Goal: Information Seeking & Learning: Learn about a topic

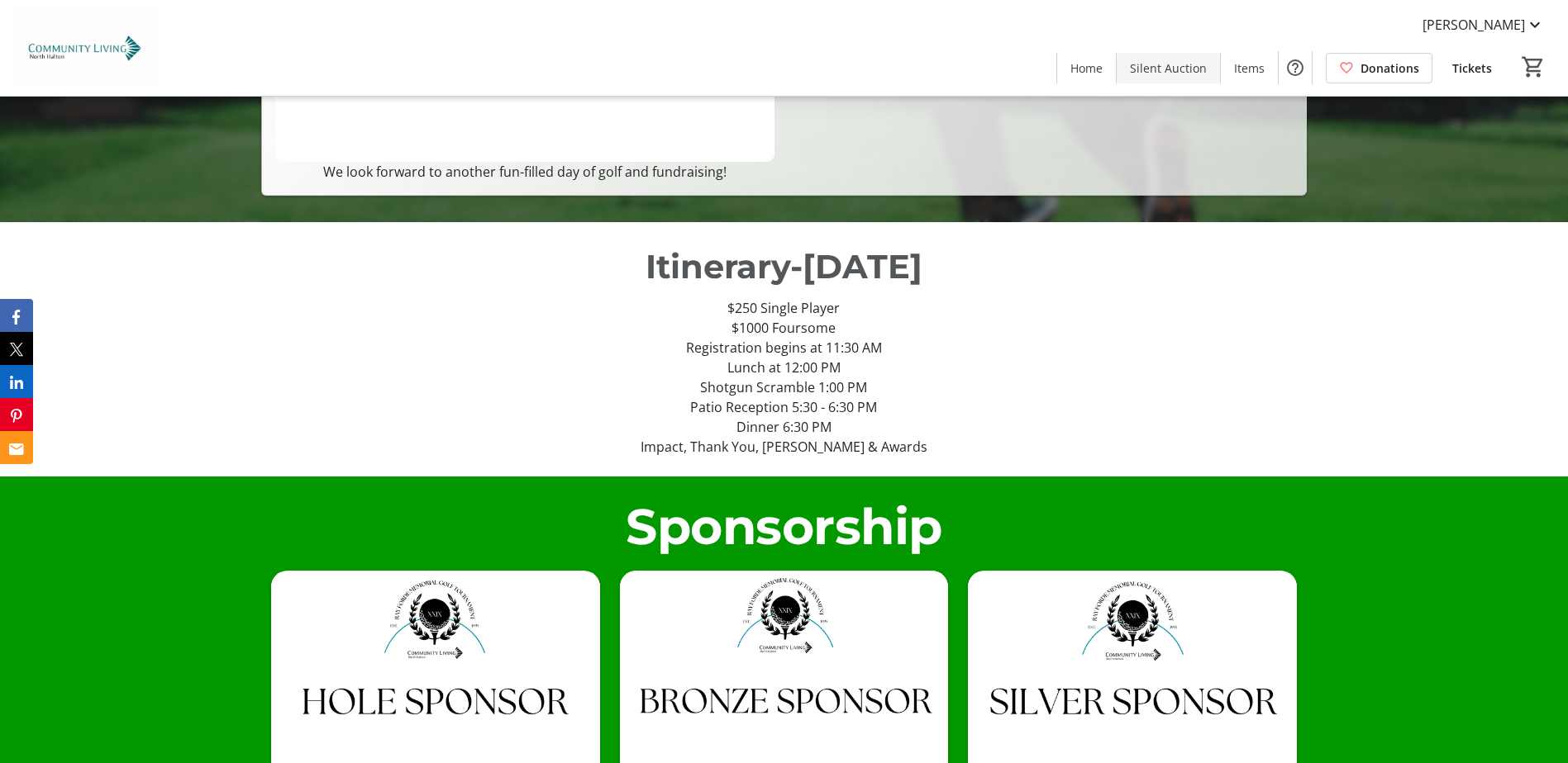
scroll to position [858, 0]
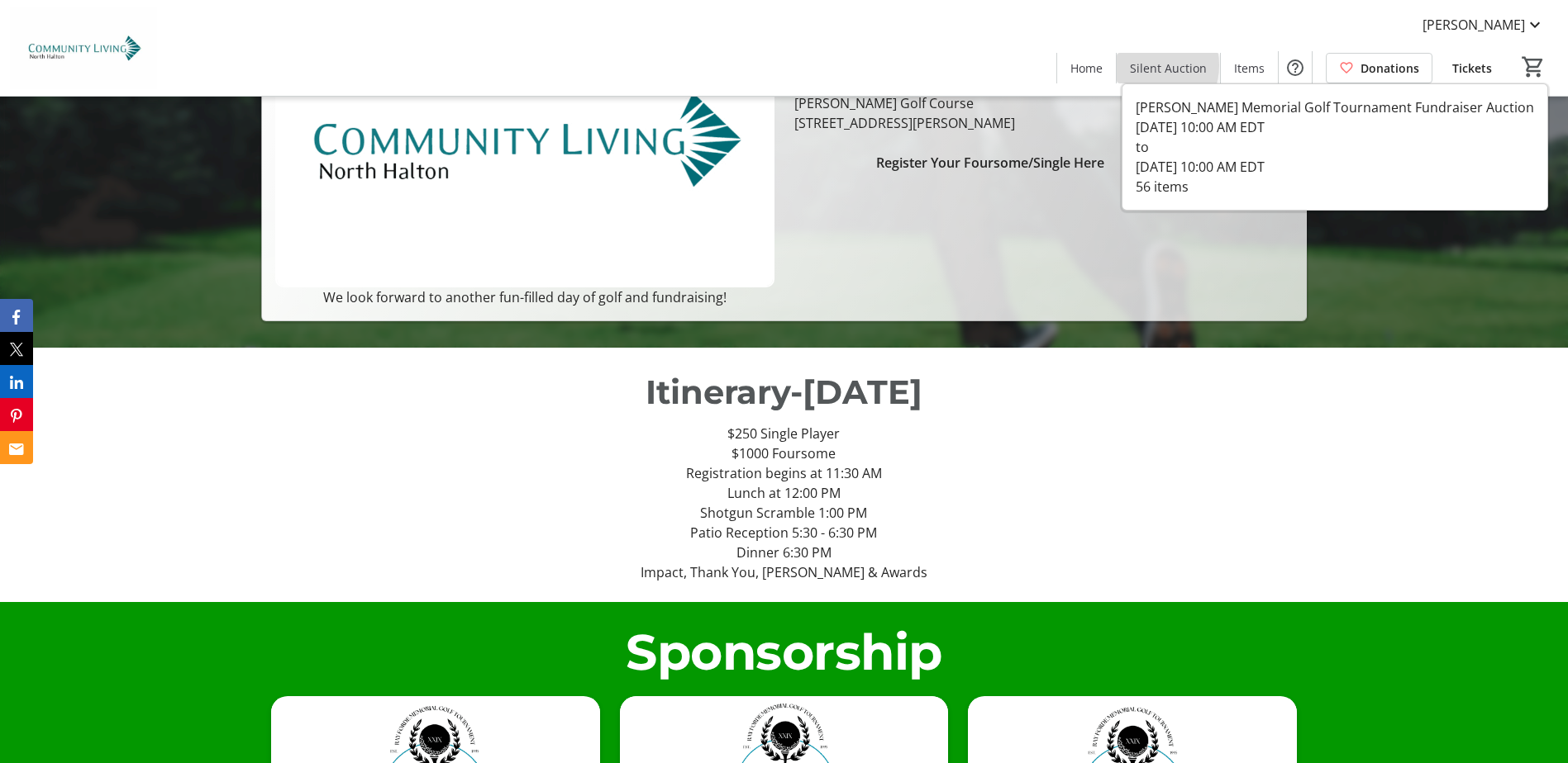
click at [1152, 65] on span "Silent Auction" at bounding box center [1169, 68] width 77 height 17
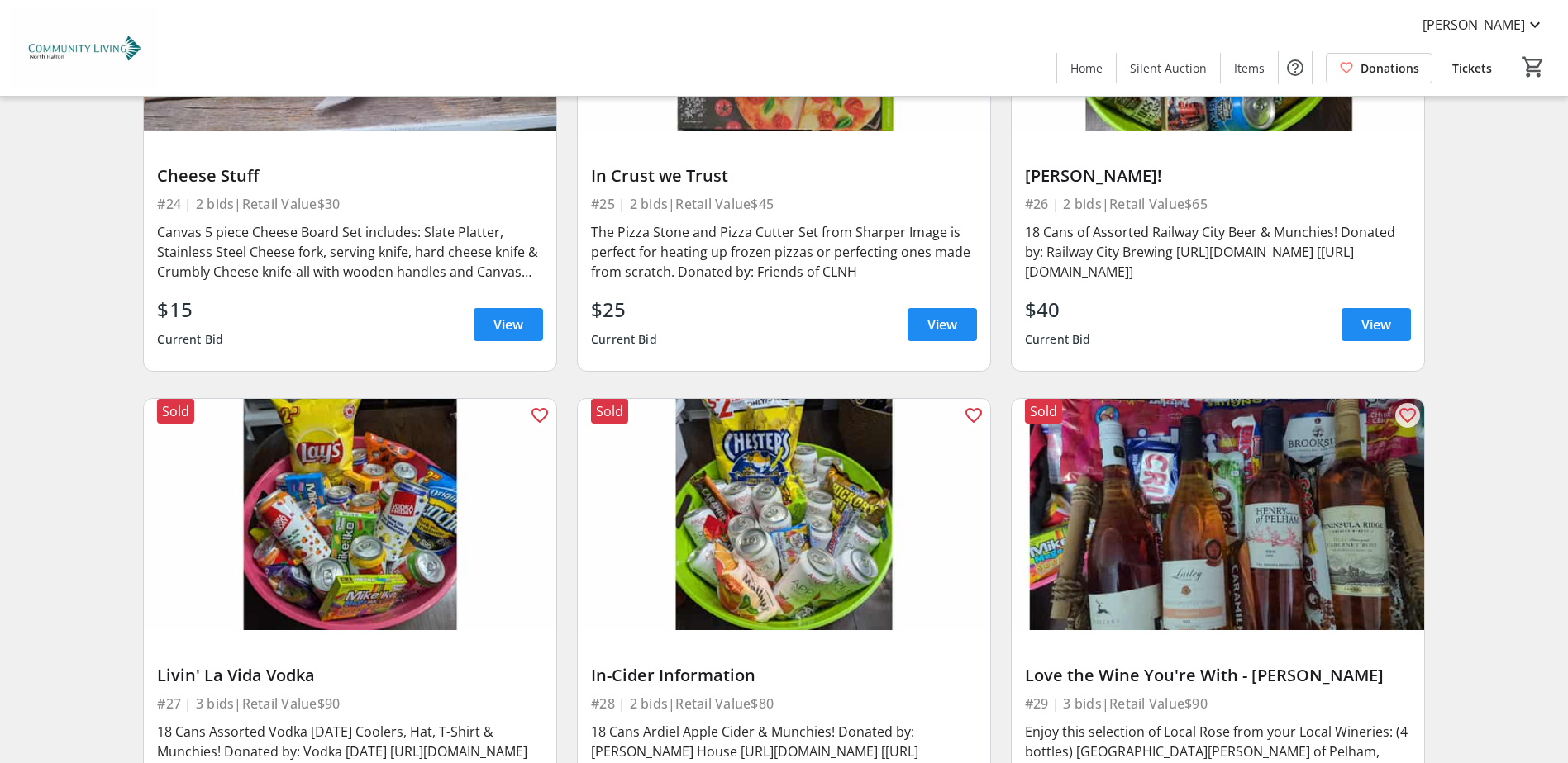
scroll to position [5583, 0]
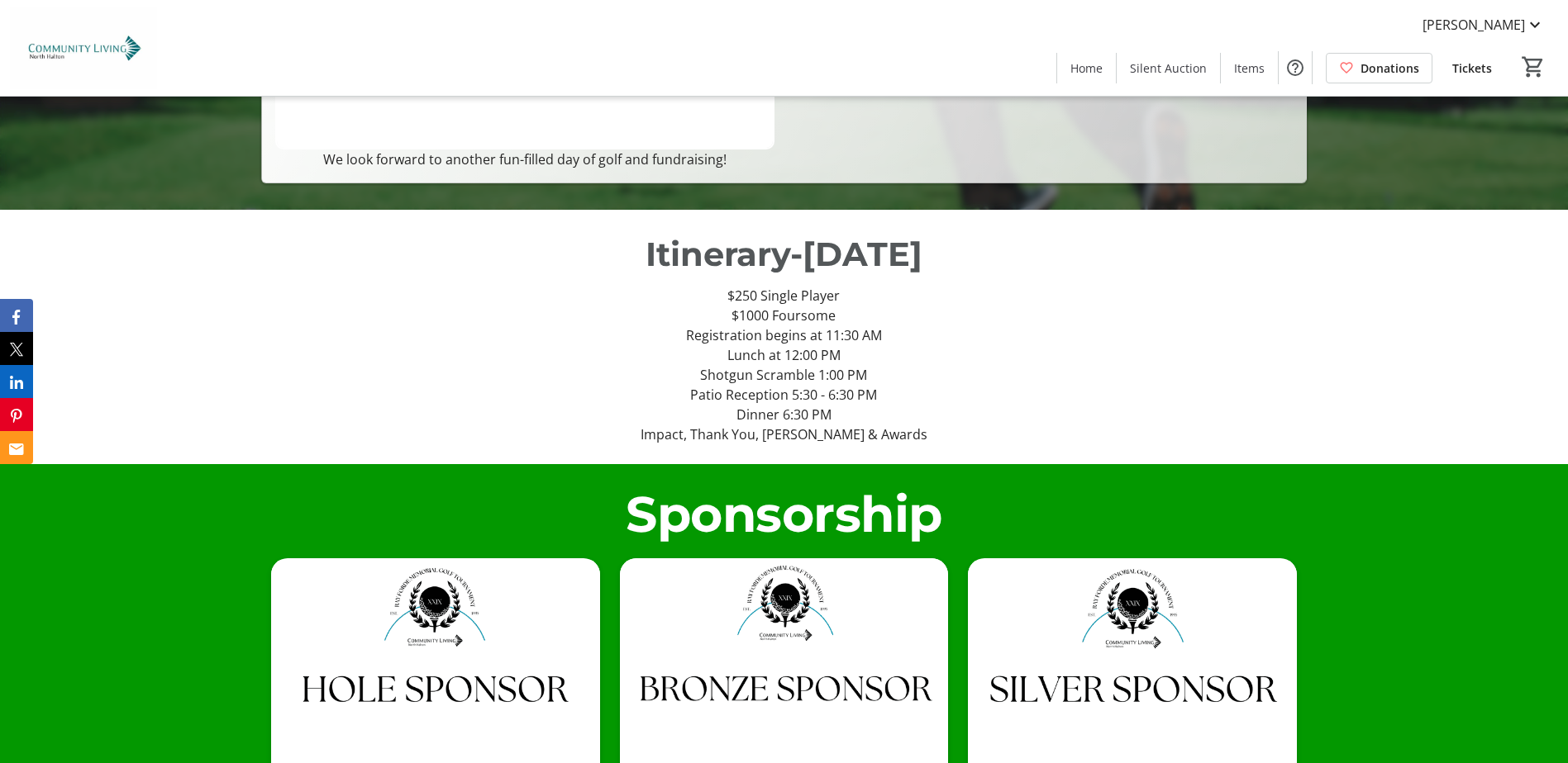
scroll to position [1404, 0]
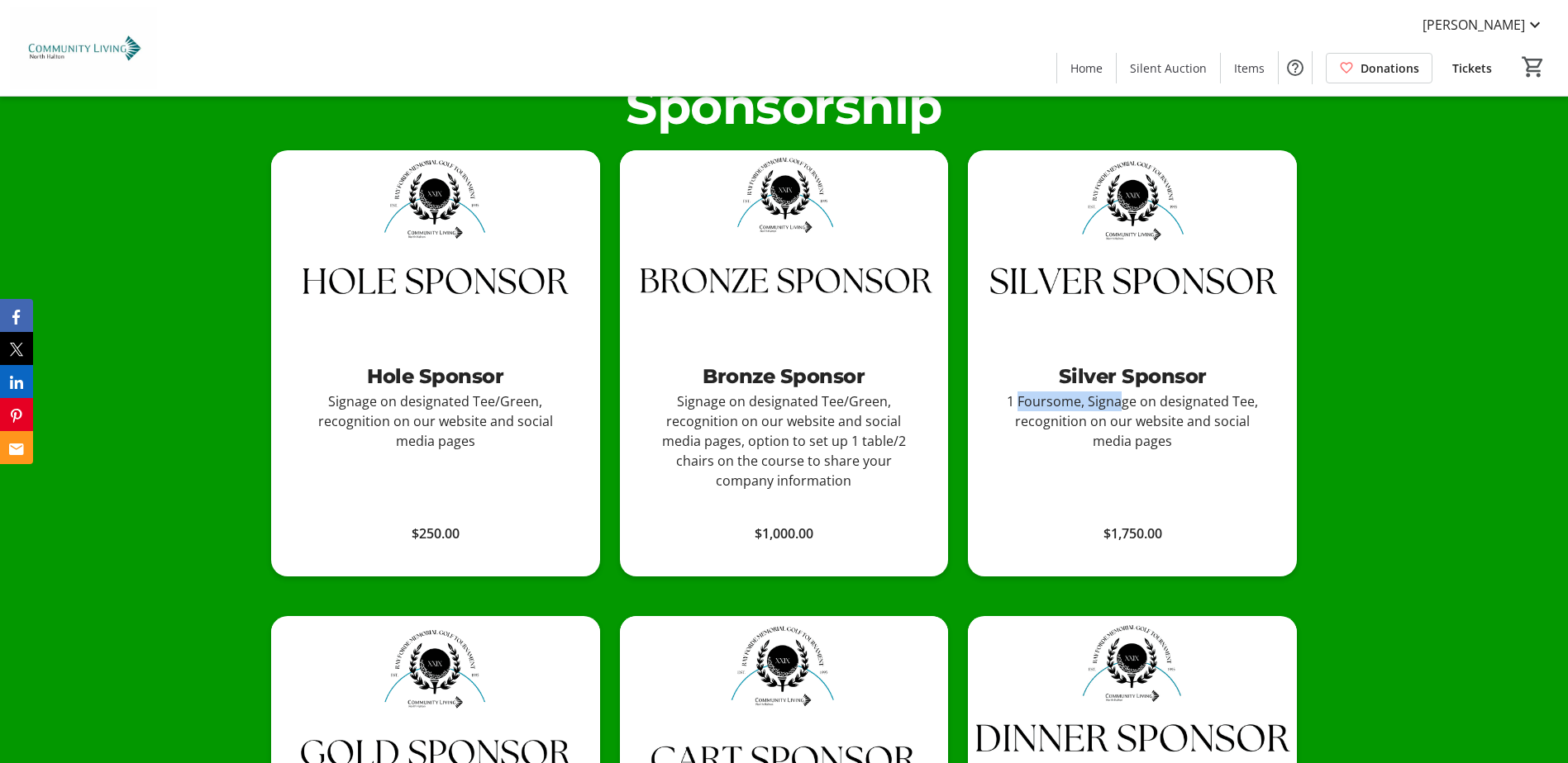
drag, startPoint x: 1019, startPoint y: 374, endPoint x: 1124, endPoint y: 370, distance: 105.1
click at [1124, 392] on div "1 Foursome, Signage on designated Tee, recognition on our website and social me…" at bounding box center [1133, 421] width 277 height 60
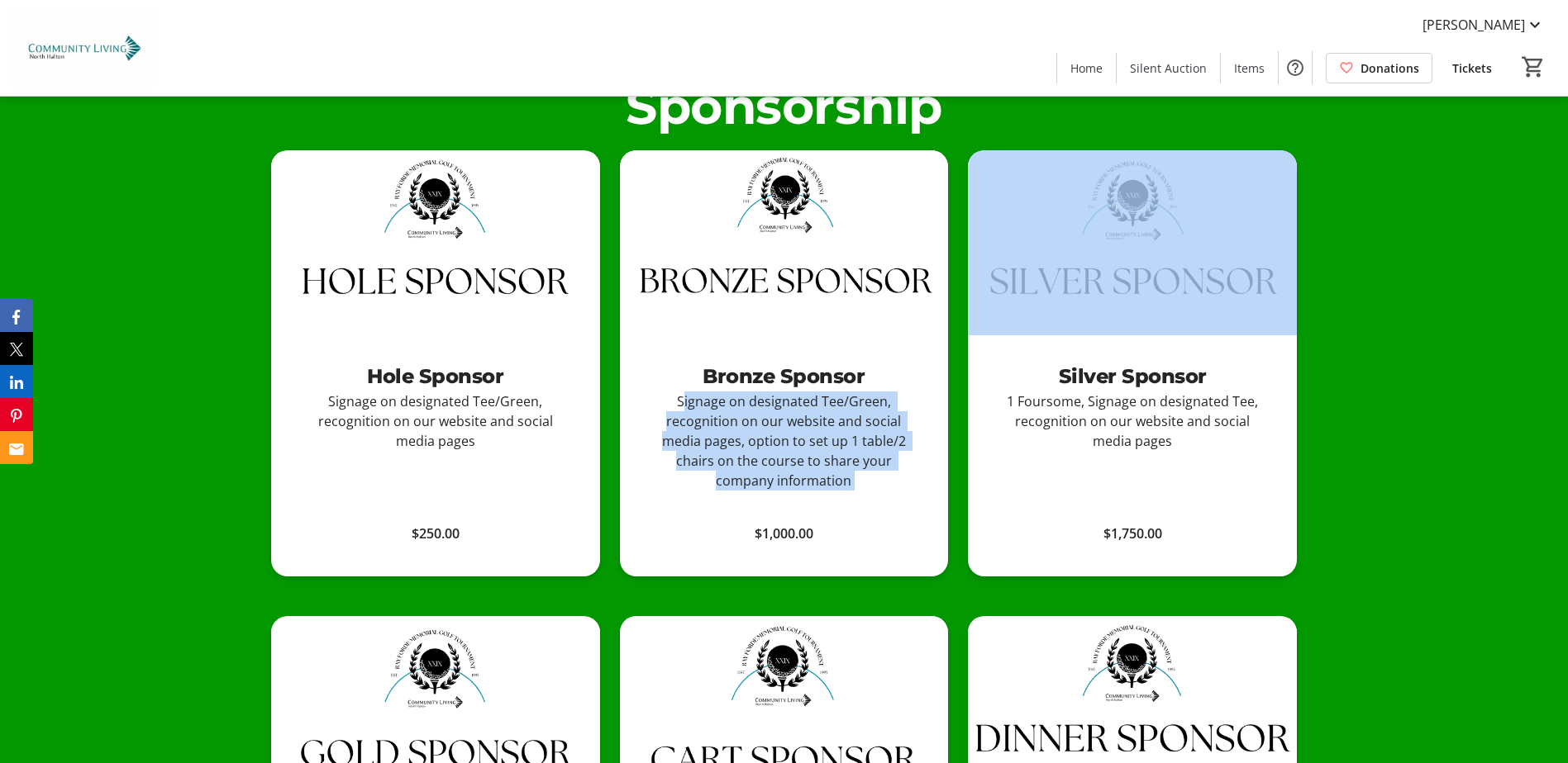
drag, startPoint x: 691, startPoint y: 377, endPoint x: 832, endPoint y: 474, distance: 171.1
click at [832, 474] on div "Bronze Sponsor Signage on designated Tee/Green, recognition on our website and …" at bounding box center [784, 420] width 329 height 169
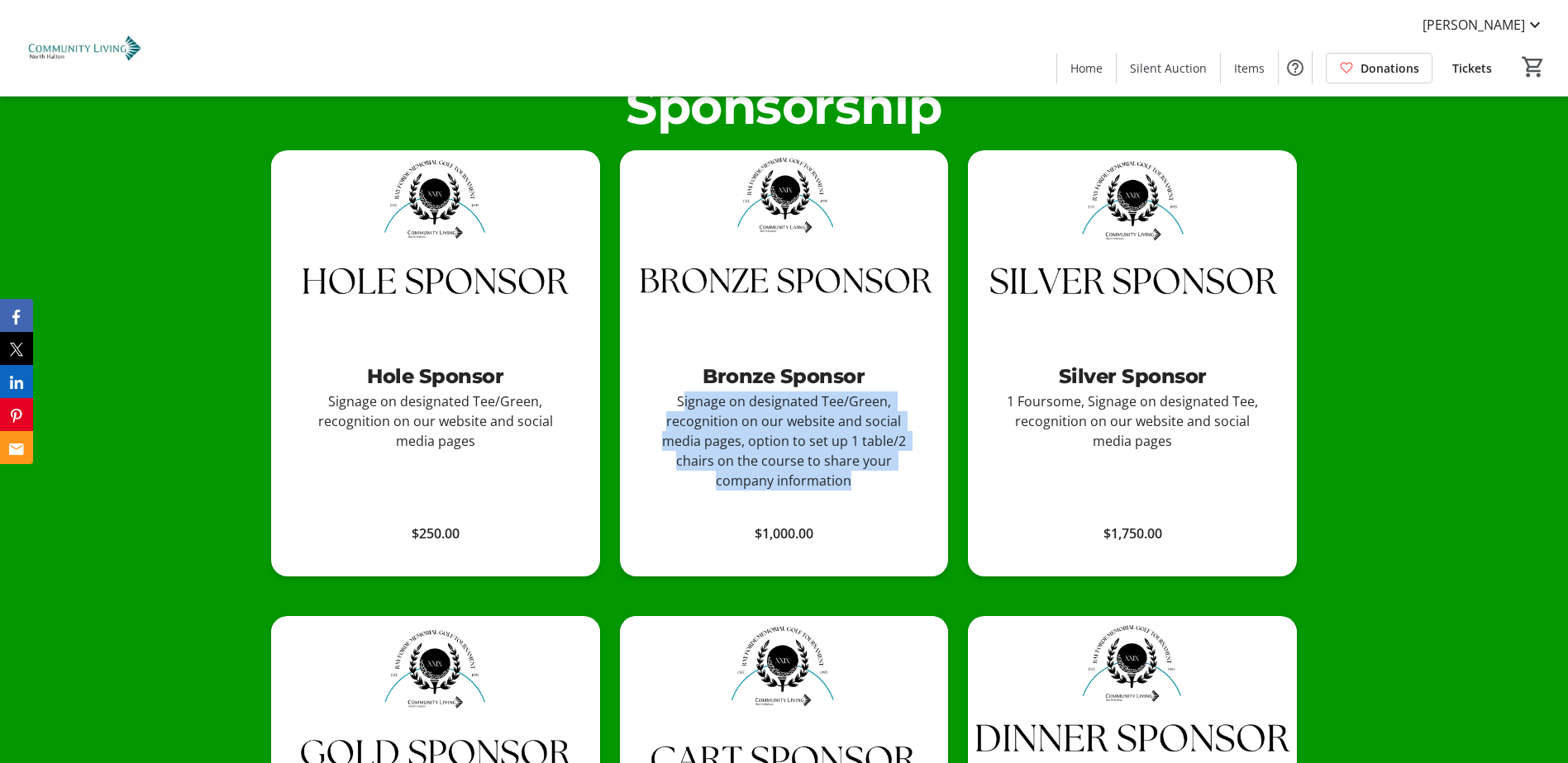
click at [825, 462] on div "Signage on designated Tee/Green, recognition on our website and social media pa…" at bounding box center [784, 441] width 277 height 99
drag, startPoint x: 712, startPoint y: 410, endPoint x: 912, endPoint y: 447, distance: 203.4
click at [912, 447] on div "Signage on designated Tee/Green, recognition on our website and social media pa…" at bounding box center [784, 441] width 277 height 99
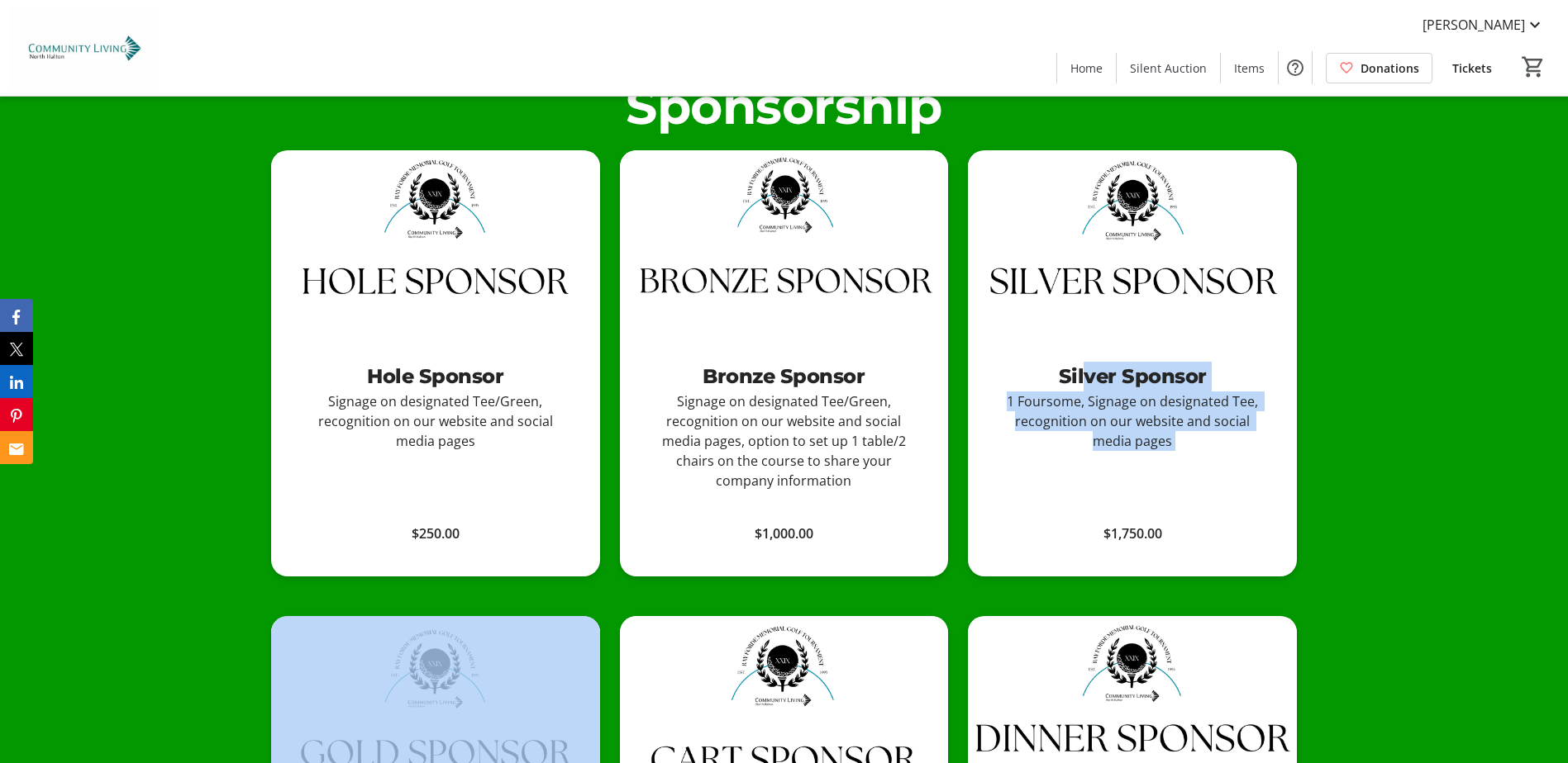
drag, startPoint x: 1077, startPoint y: 316, endPoint x: 1310, endPoint y: 533, distance: 318.4
click at [1310, 533] on div "Sponsorship Hole Sponsor Signage on designated Tee/Green, recognition on our we…" at bounding box center [784, 619] width 1568 height 1125
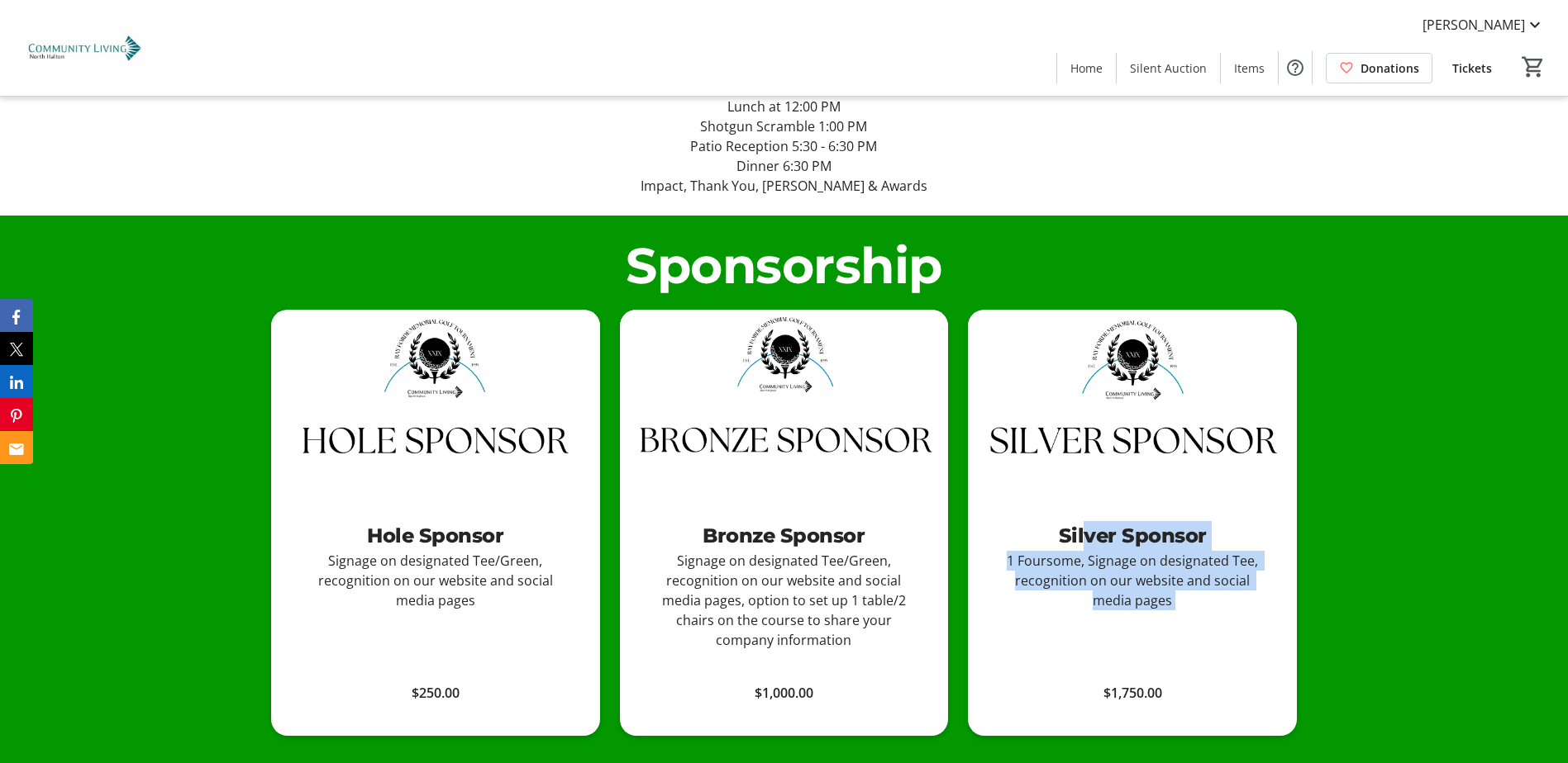
scroll to position [1239, 0]
